Goal: Information Seeking & Learning: Learn about a topic

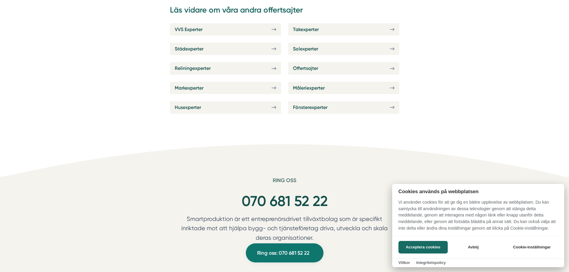
scroll to position [1135, 0]
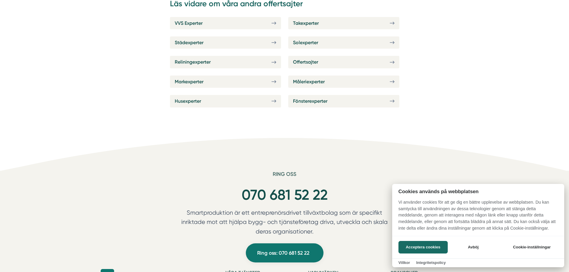
click at [391, 62] on div at bounding box center [284, 136] width 569 height 272
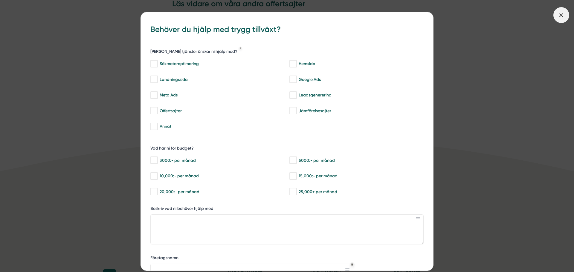
click at [560, 16] on icon at bounding box center [560, 15] width 7 height 7
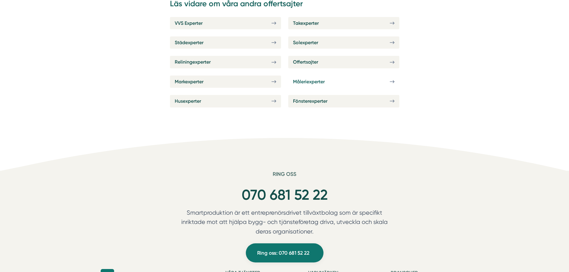
click at [386, 80] on link "Måleriexperter" at bounding box center [343, 82] width 111 height 12
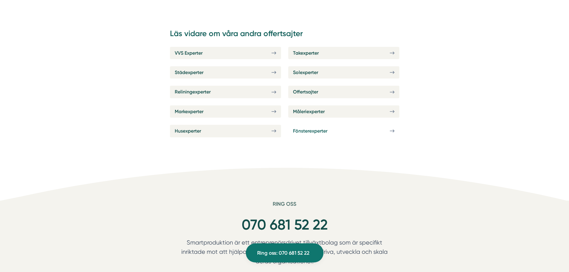
click at [300, 132] on span "Fönsterexperter" at bounding box center [310, 130] width 34 height 7
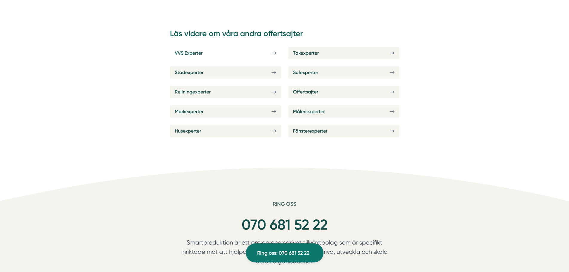
click at [197, 53] on span "VVS Experter" at bounding box center [189, 52] width 28 height 7
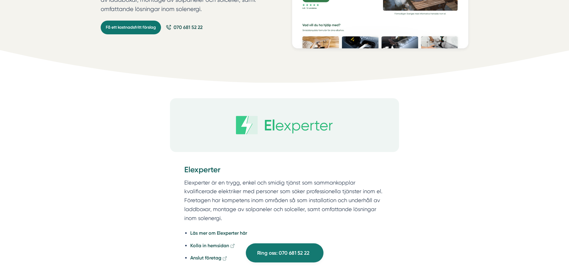
scroll to position [149, 0]
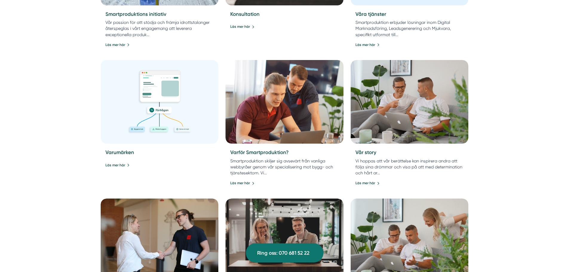
scroll to position [358, 0]
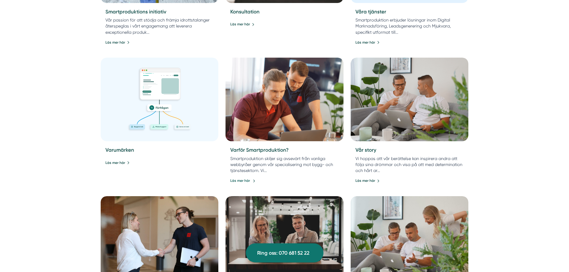
click at [243, 179] on link "Läs mer här" at bounding box center [242, 181] width 25 height 6
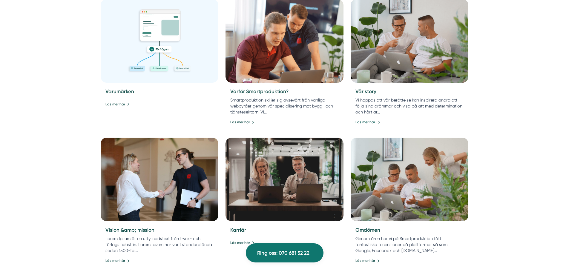
scroll to position [418, 0]
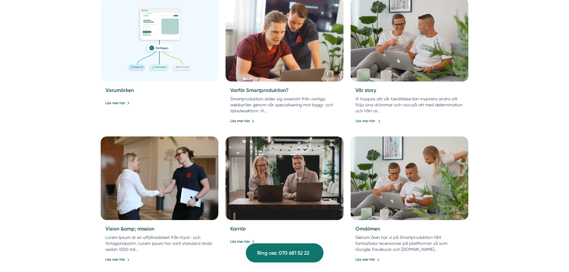
click at [371, 120] on link "Läs mer här" at bounding box center [367, 121] width 25 height 6
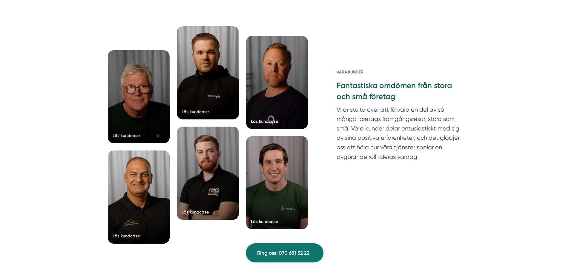
scroll to position [1583, 0]
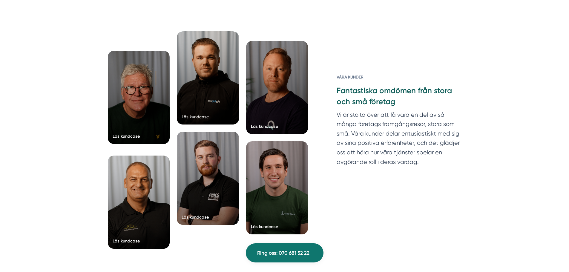
click at [125, 126] on div at bounding box center [139, 97] width 62 height 93
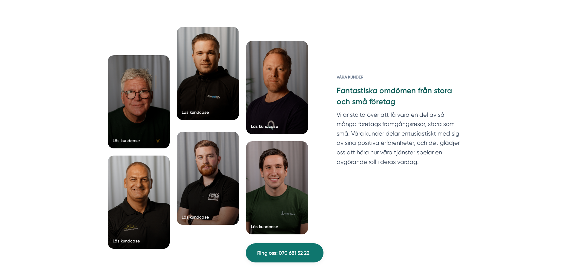
click at [200, 107] on div at bounding box center [208, 73] width 62 height 93
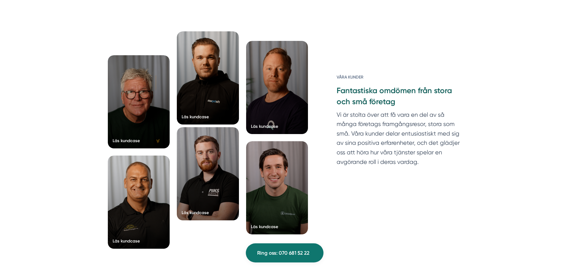
click at [202, 190] on div at bounding box center [208, 173] width 62 height 93
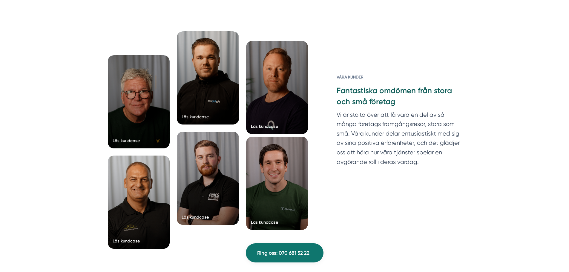
click at [278, 206] on div at bounding box center [277, 183] width 62 height 93
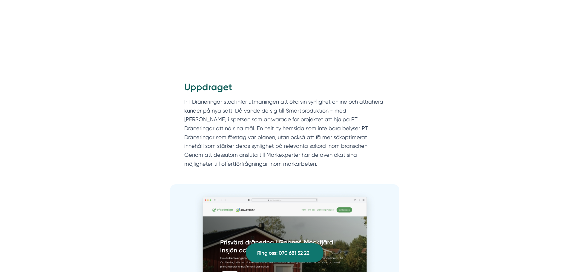
scroll to position [657, 0]
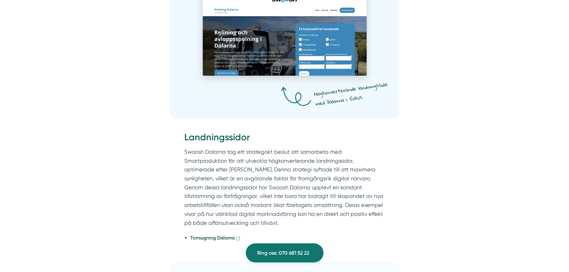
scroll to position [657, 0]
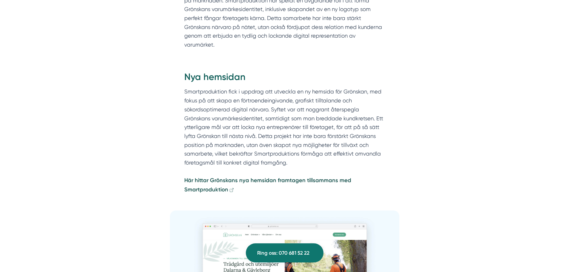
scroll to position [597, 0]
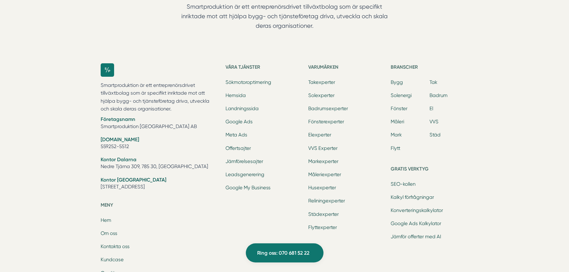
scroll to position [1595, 0]
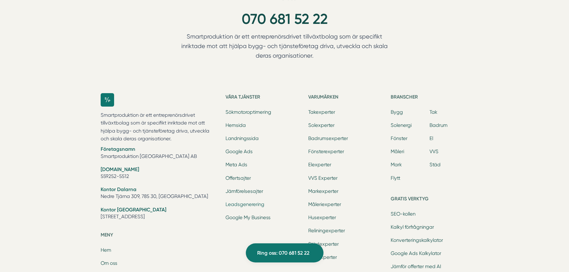
click at [248, 202] on link "Leadsgenerering" at bounding box center [245, 205] width 39 height 6
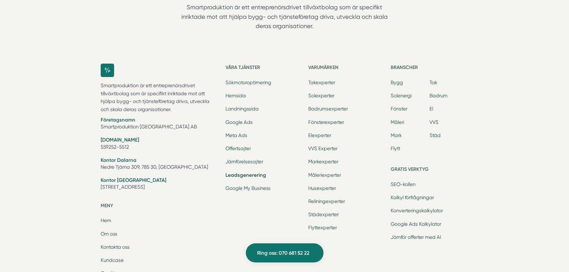
scroll to position [2599, 0]
click at [242, 146] on link "Offertsajter" at bounding box center [238, 149] width 25 height 6
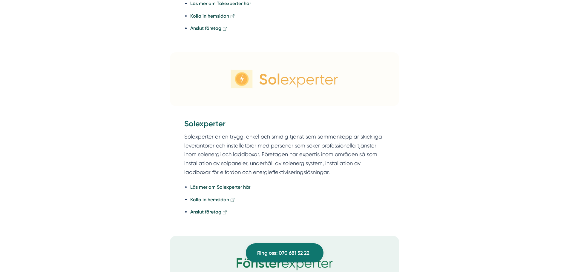
scroll to position [905, 0]
